Goal: Information Seeking & Learning: Learn about a topic

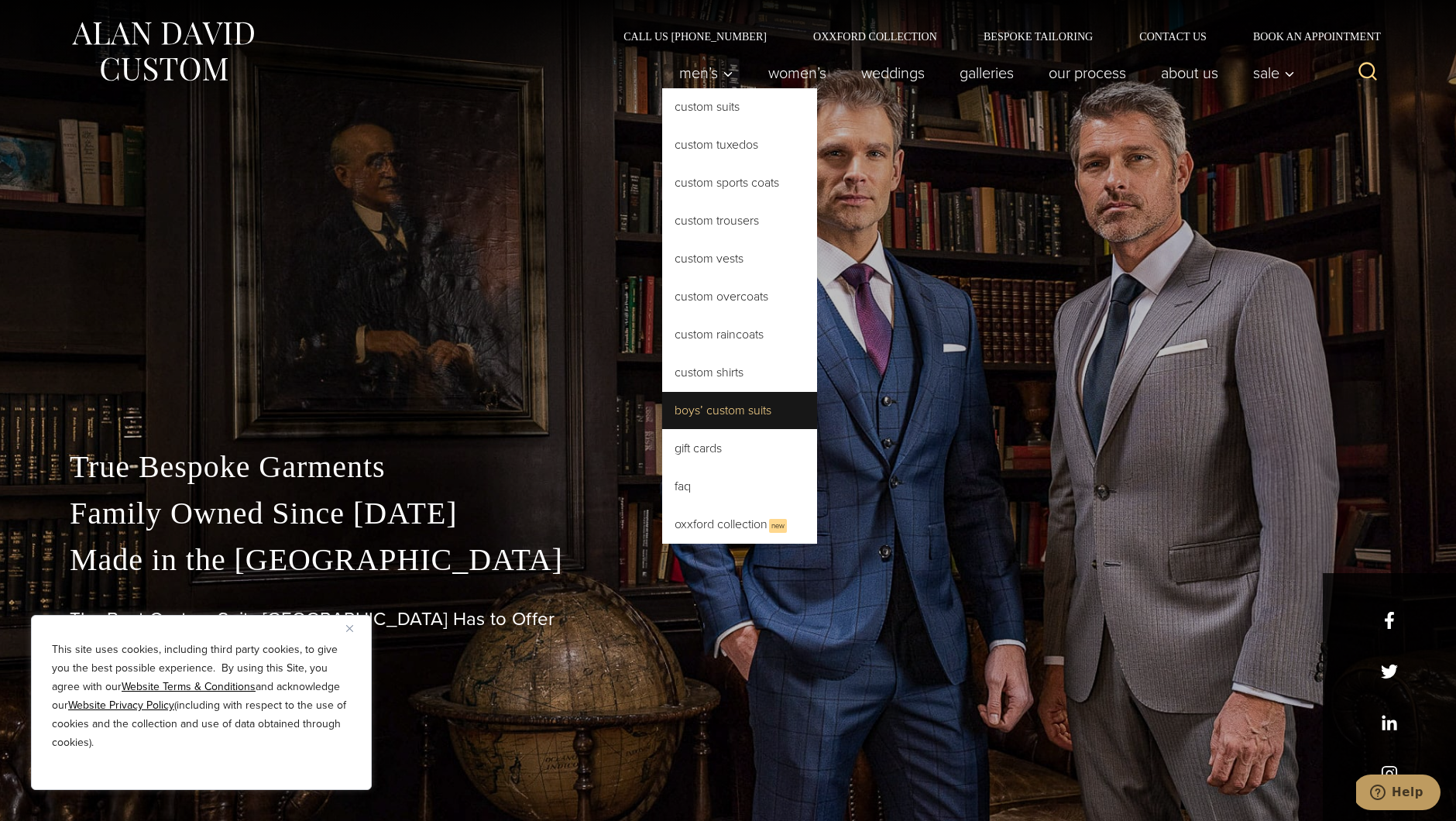
click at [708, 410] on link "Boys’ Custom Suits" at bounding box center [739, 410] width 155 height 37
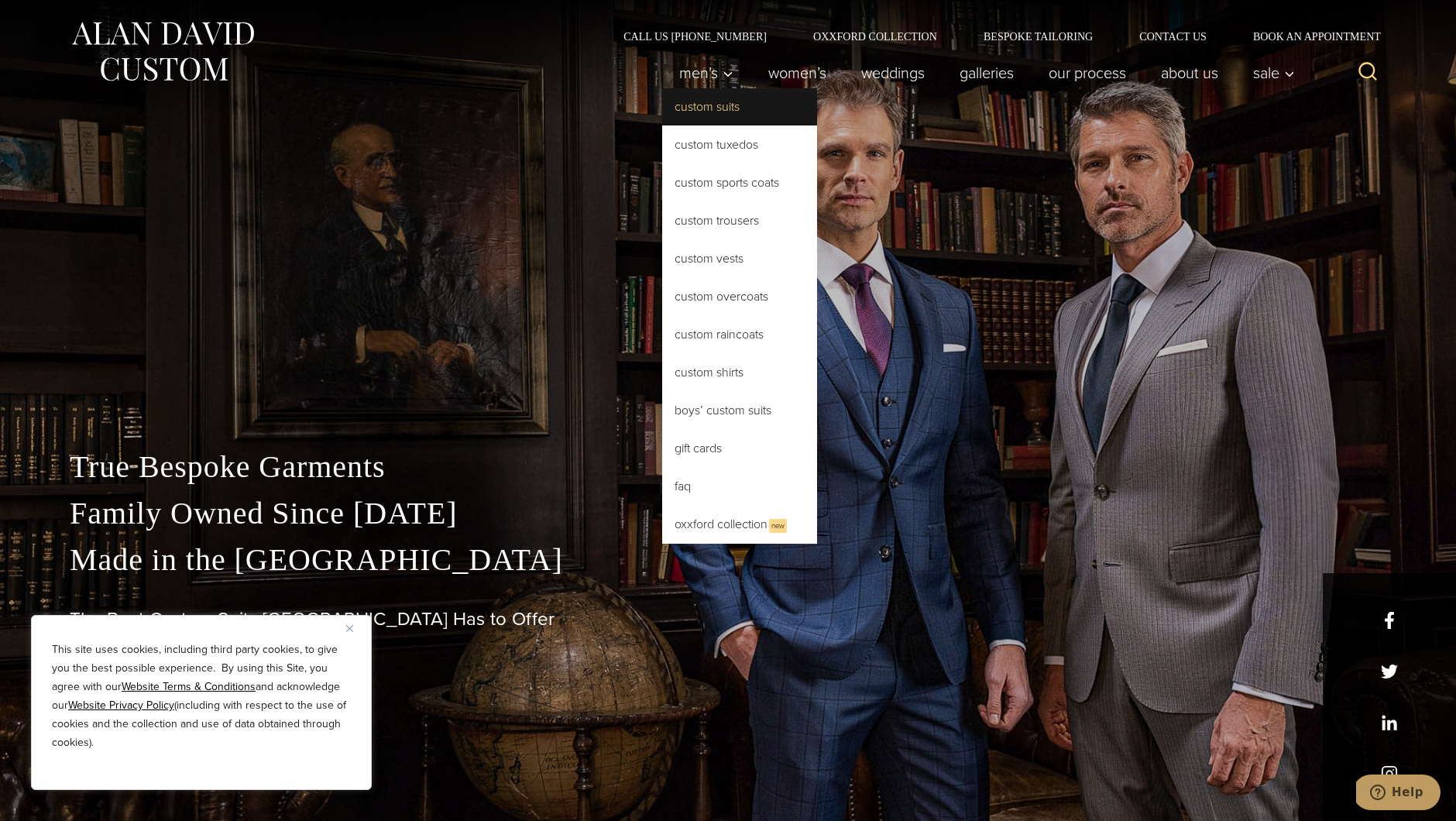
click at [699, 108] on link "Custom Suits" at bounding box center [739, 107] width 155 height 37
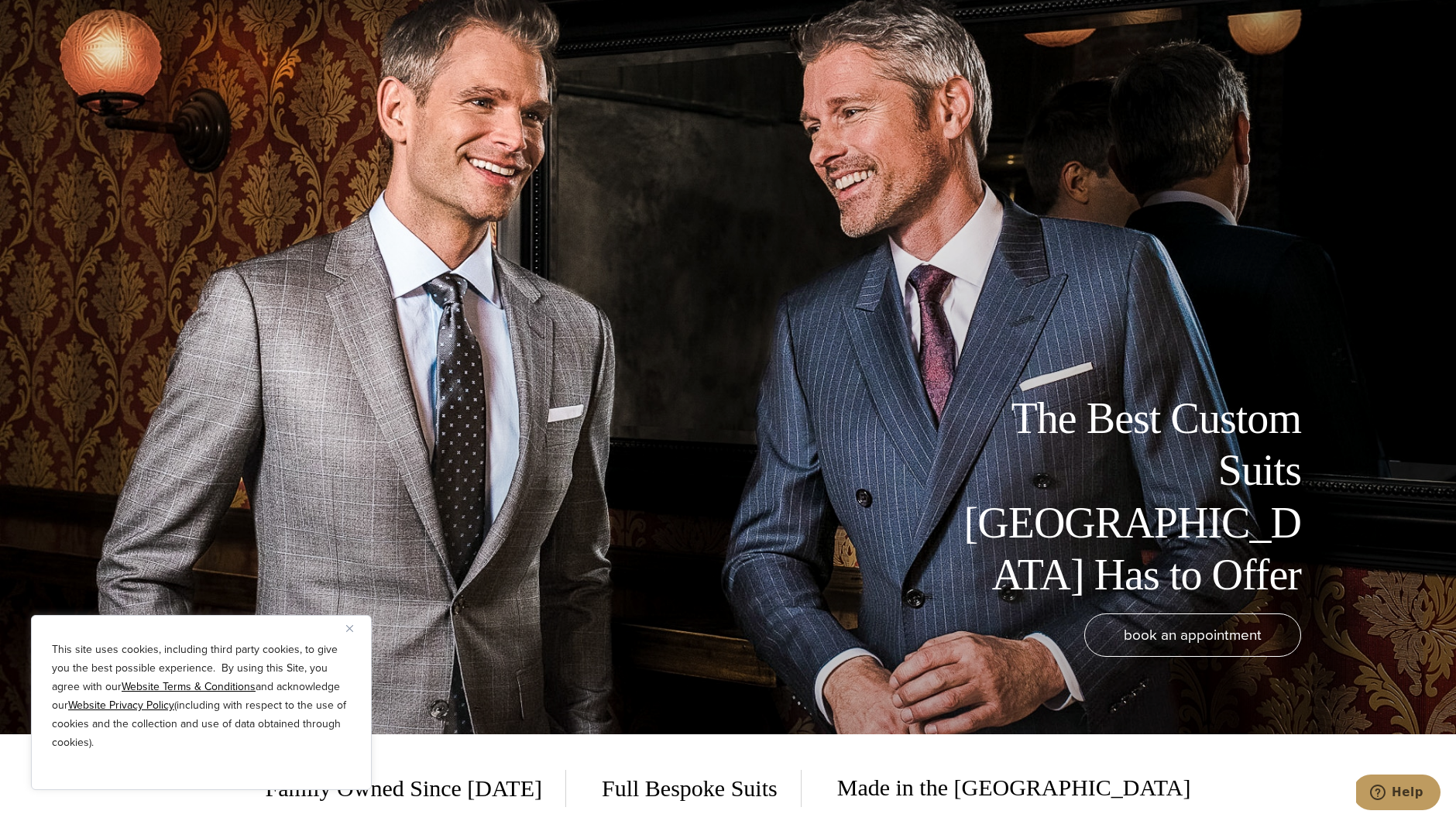
scroll to position [88, 0]
click at [354, 628] on button "Close" at bounding box center [356, 628] width 19 height 19
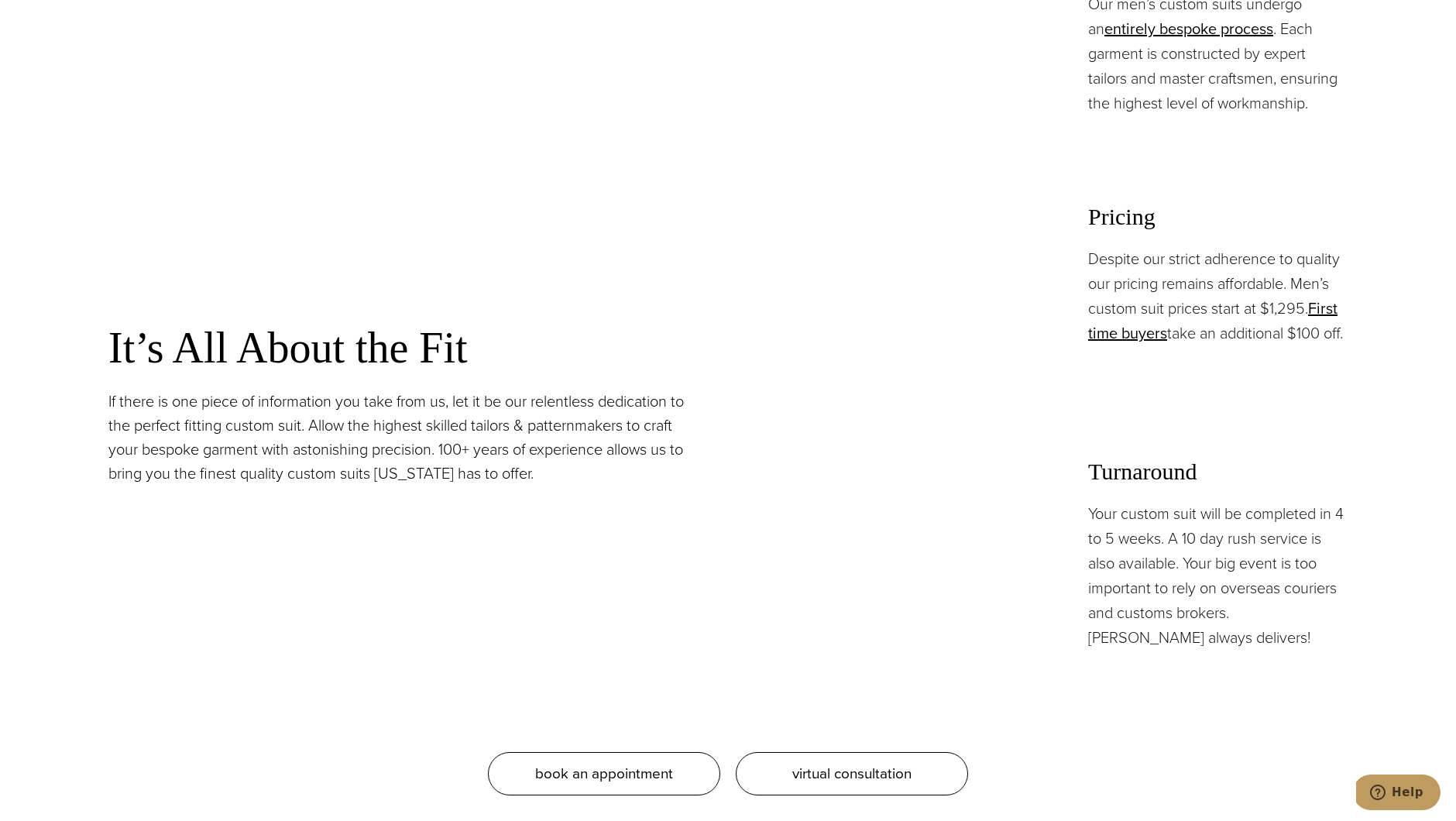
scroll to position [1397, 0]
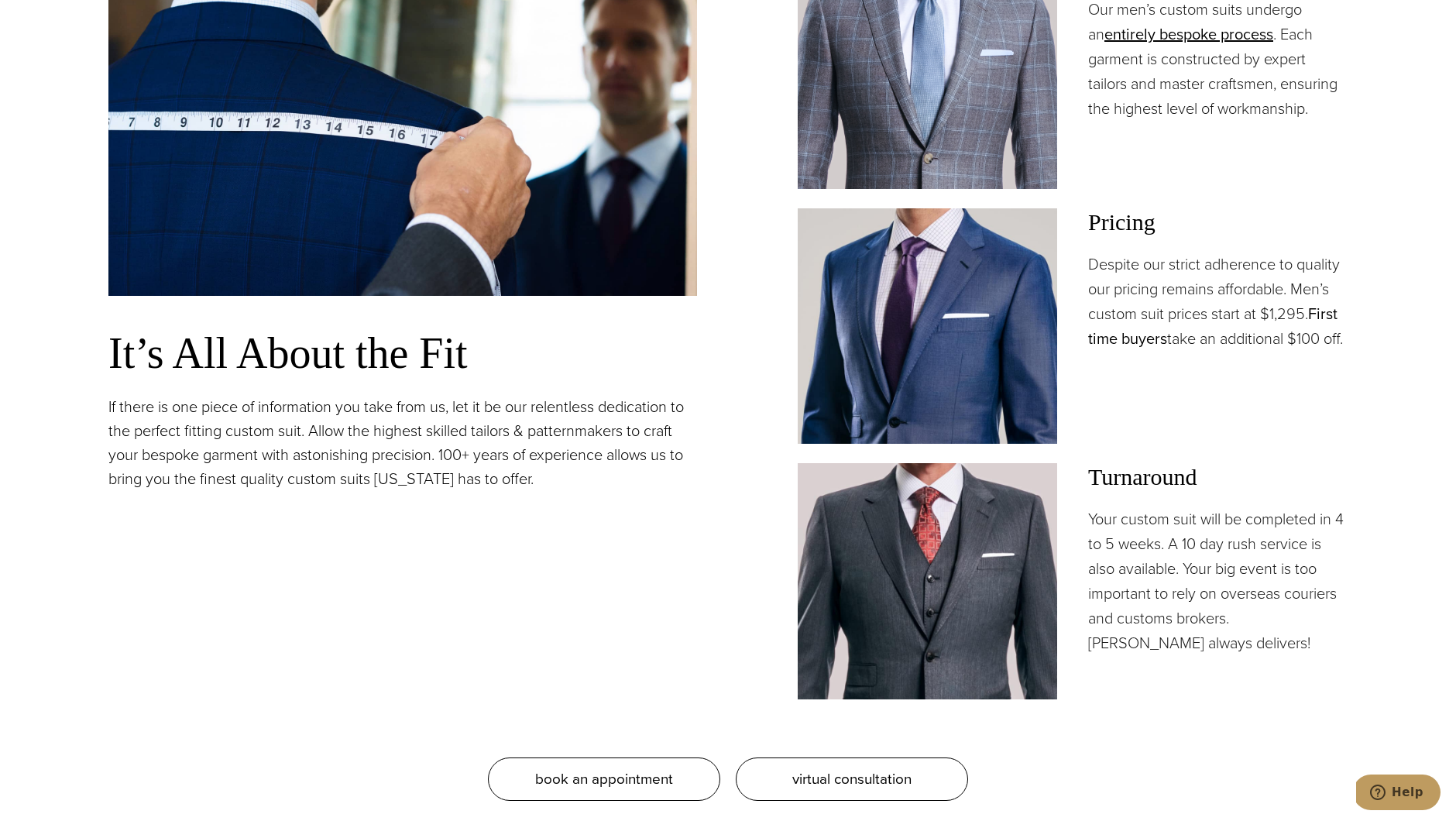
click at [1326, 313] on link "First time buyers" at bounding box center [1213, 326] width 249 height 48
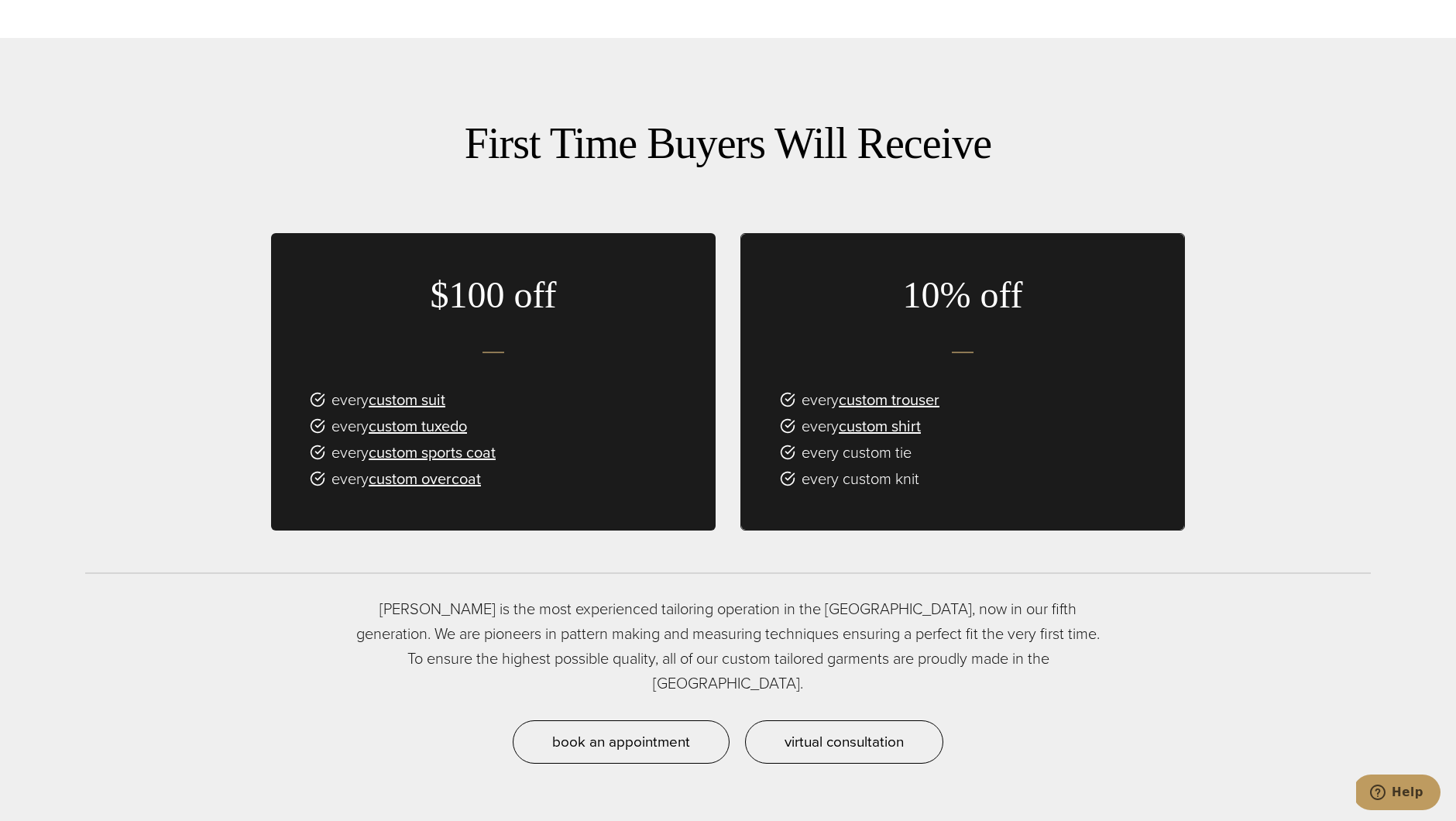
scroll to position [1035, 0]
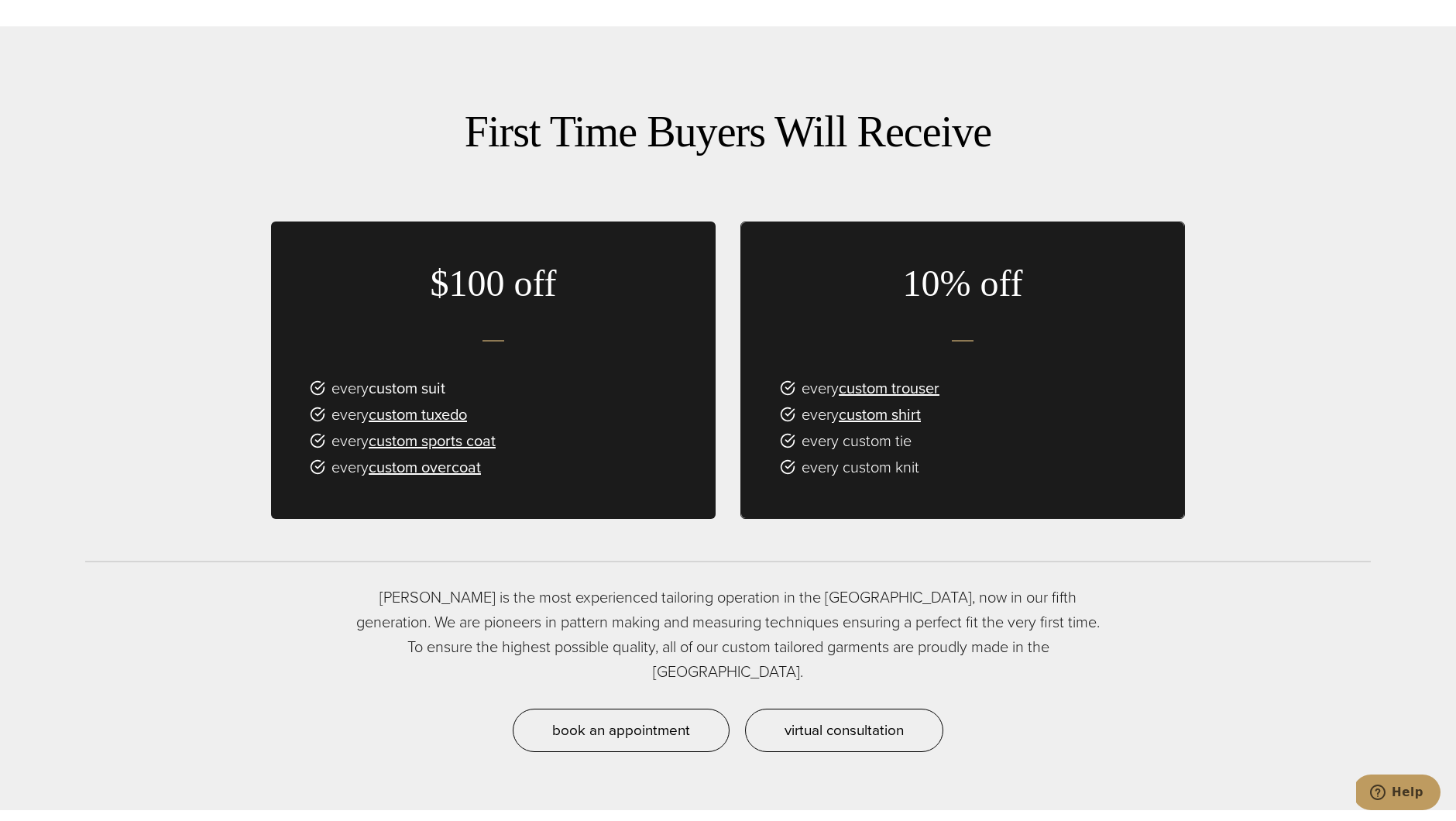
click at [415, 387] on link "custom suit" at bounding box center [407, 388] width 76 height 23
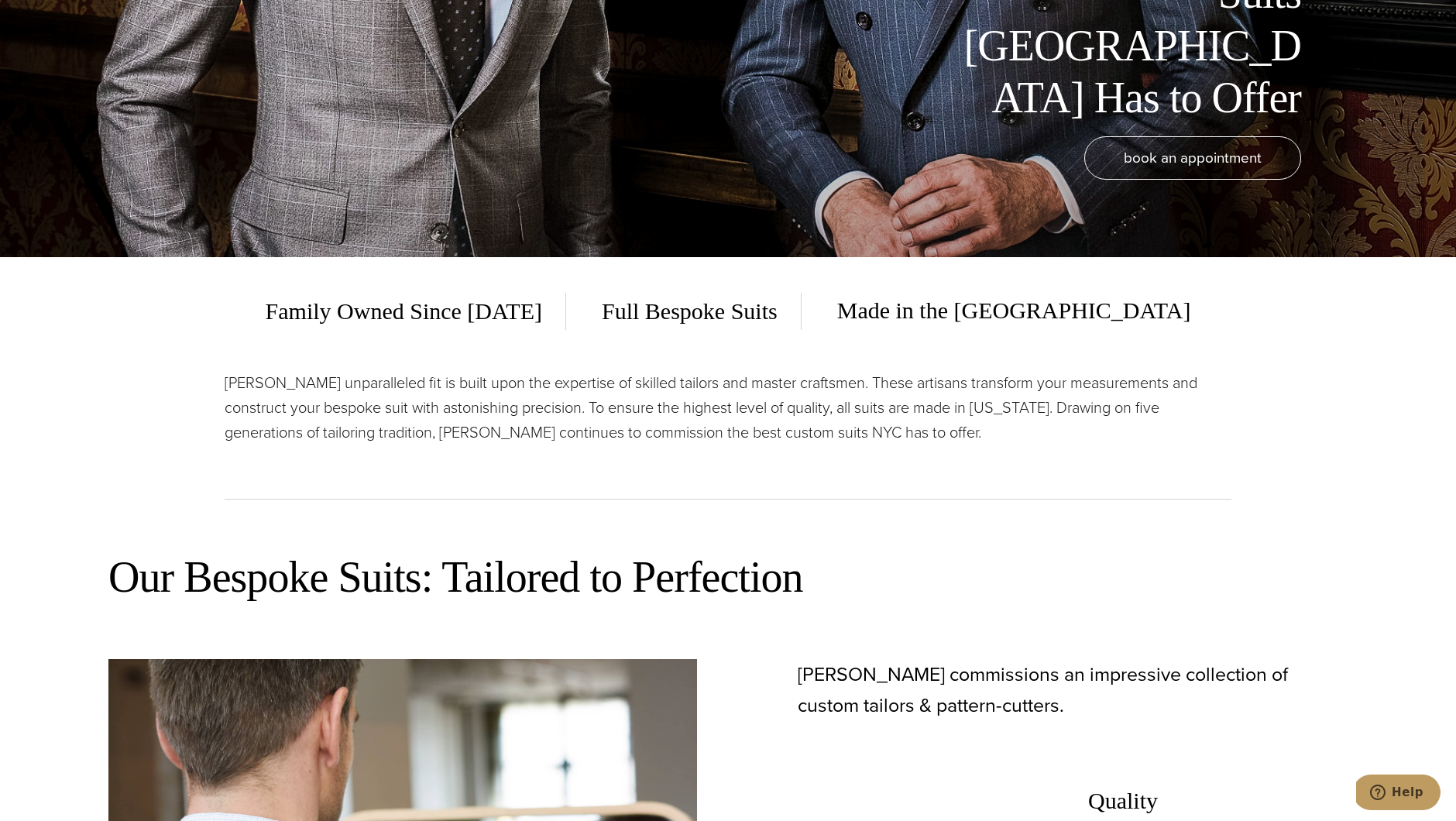
scroll to position [560, 0]
